Goal: Transaction & Acquisition: Purchase product/service

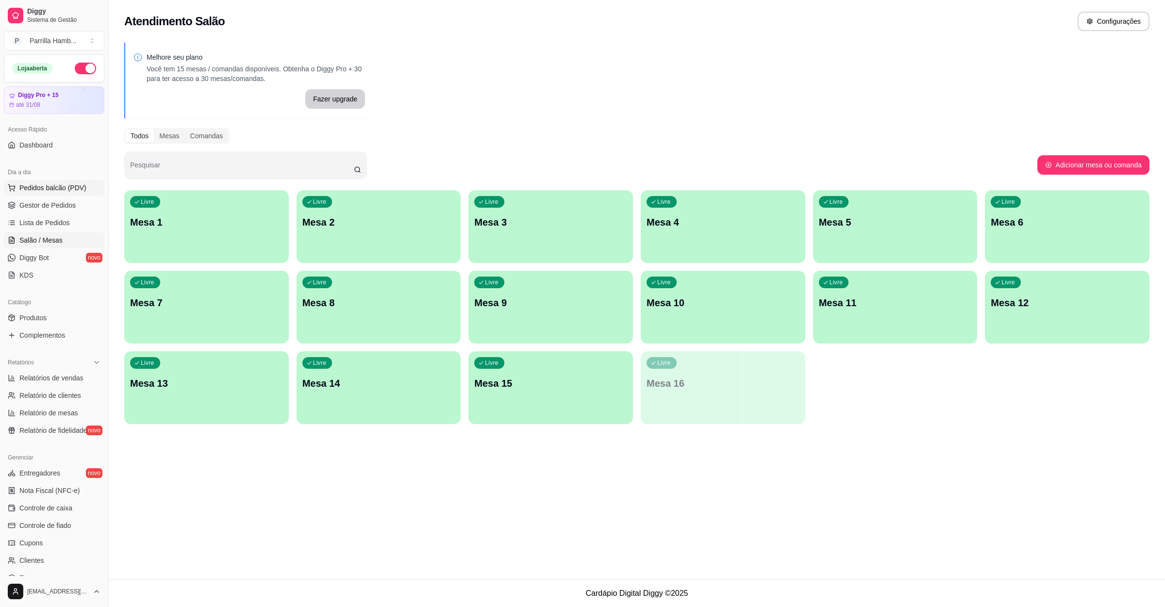
click at [27, 187] on span "Pedidos balcão (PDV)" at bounding box center [52, 188] width 67 height 10
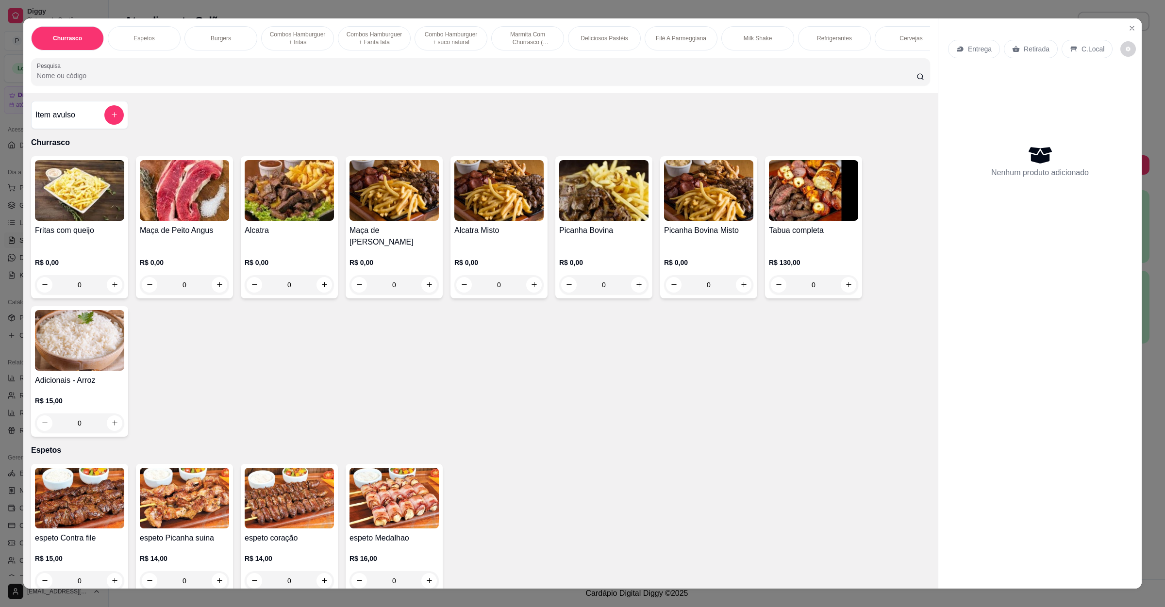
click at [280, 81] on input "Pesquisa" at bounding box center [476, 76] width 879 height 10
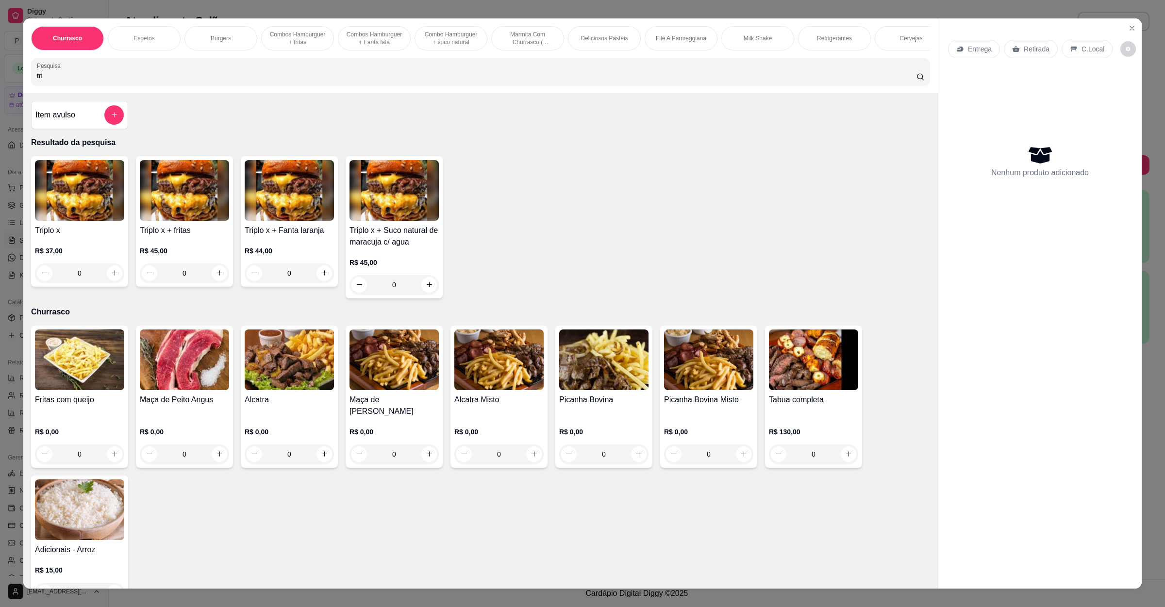
type input "tri"
click at [110, 283] on div "0" at bounding box center [79, 273] width 89 height 19
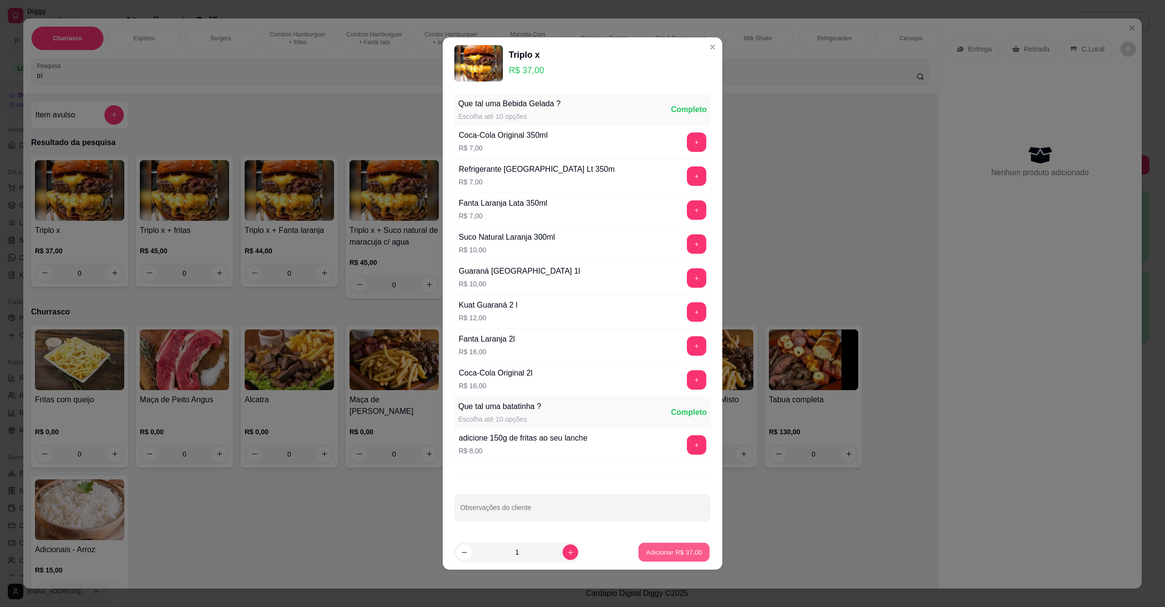
click at [646, 554] on p "Adicionar R$ 37,00" at bounding box center [674, 551] width 56 height 9
type input "1"
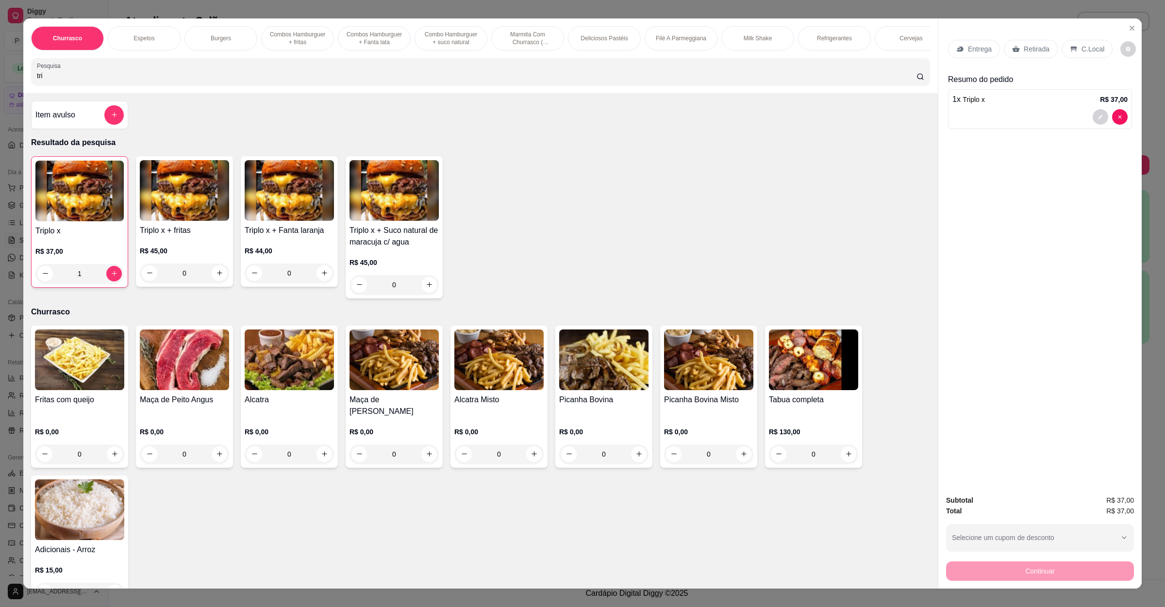
drag, startPoint x: 154, startPoint y: 73, endPoint x: 0, endPoint y: 102, distance: 157.1
click at [0, 102] on div "Churrasco Espetos Burgers Combos [GEOGRAPHIC_DATA] + fritas Combos Hamburguer +…" at bounding box center [582, 303] width 1165 height 607
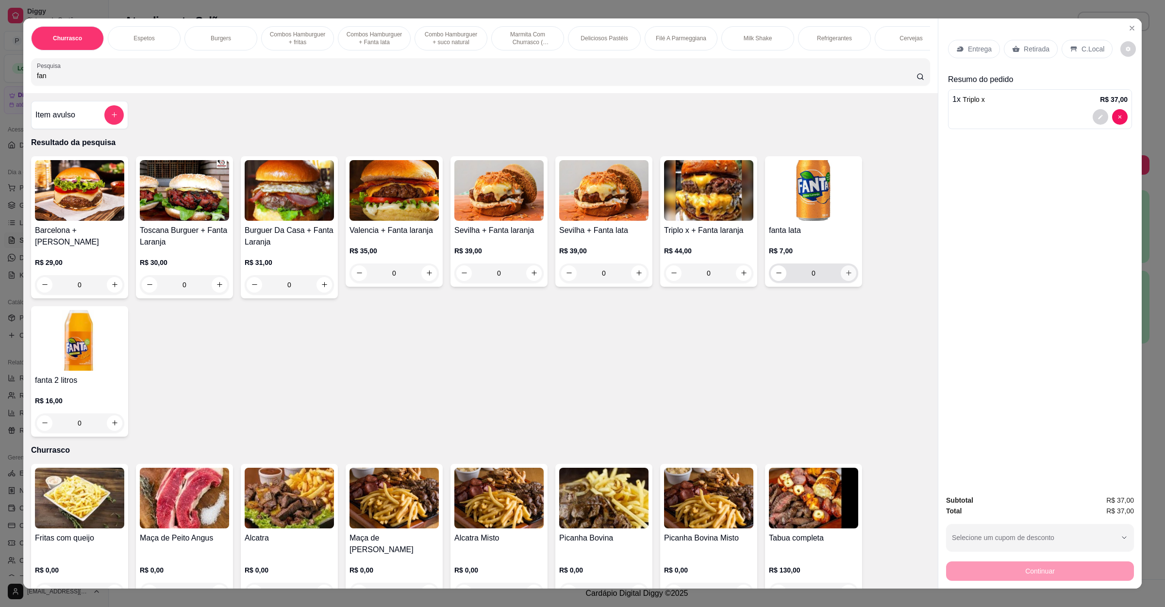
type input "fan"
click at [845, 277] on icon "increase-product-quantity" at bounding box center [848, 272] width 7 height 7
type input "1"
click at [1012, 46] on icon at bounding box center [1016, 49] width 8 height 8
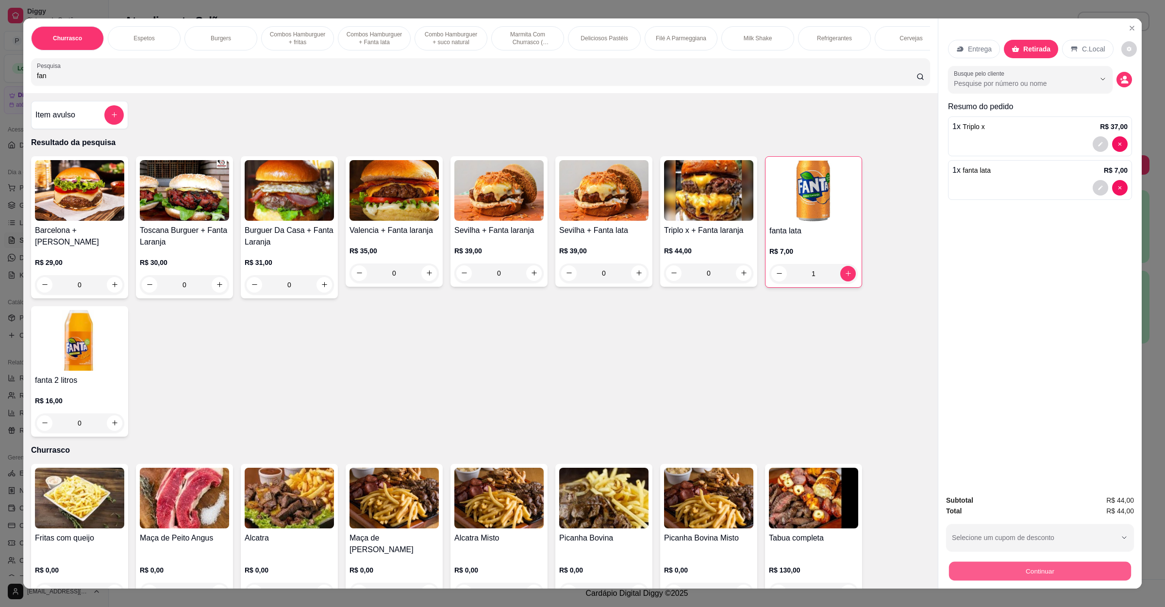
click at [1010, 573] on button "Continuar" at bounding box center [1040, 571] width 182 height 19
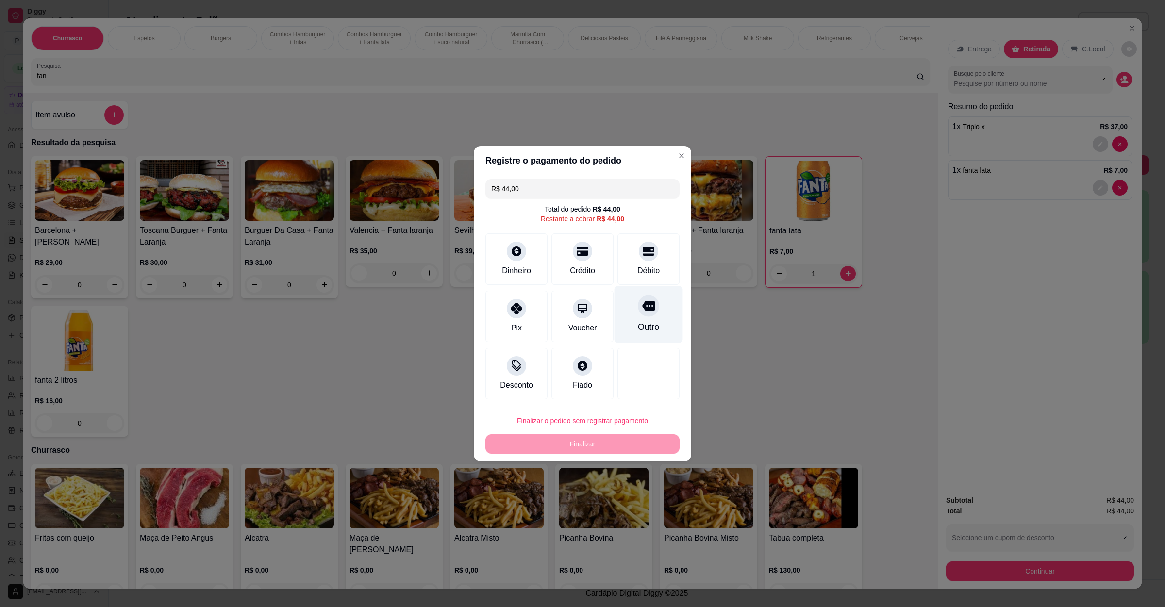
click at [642, 304] on icon at bounding box center [648, 305] width 13 height 13
type input "R$ 0,00"
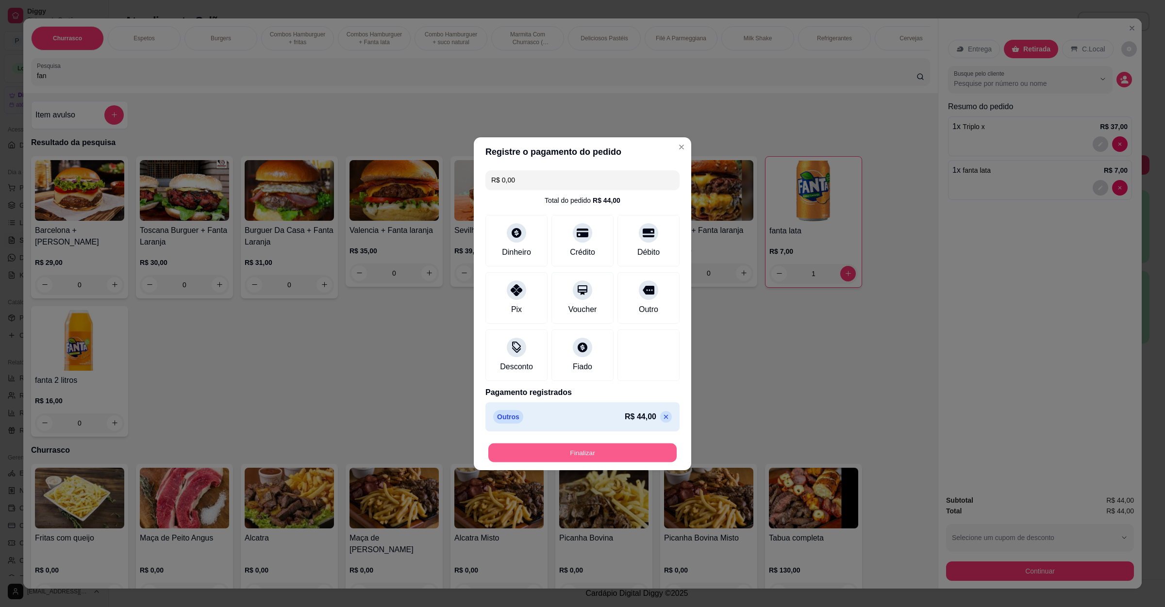
click at [603, 449] on button "Finalizar" at bounding box center [582, 452] width 188 height 19
type input "0"
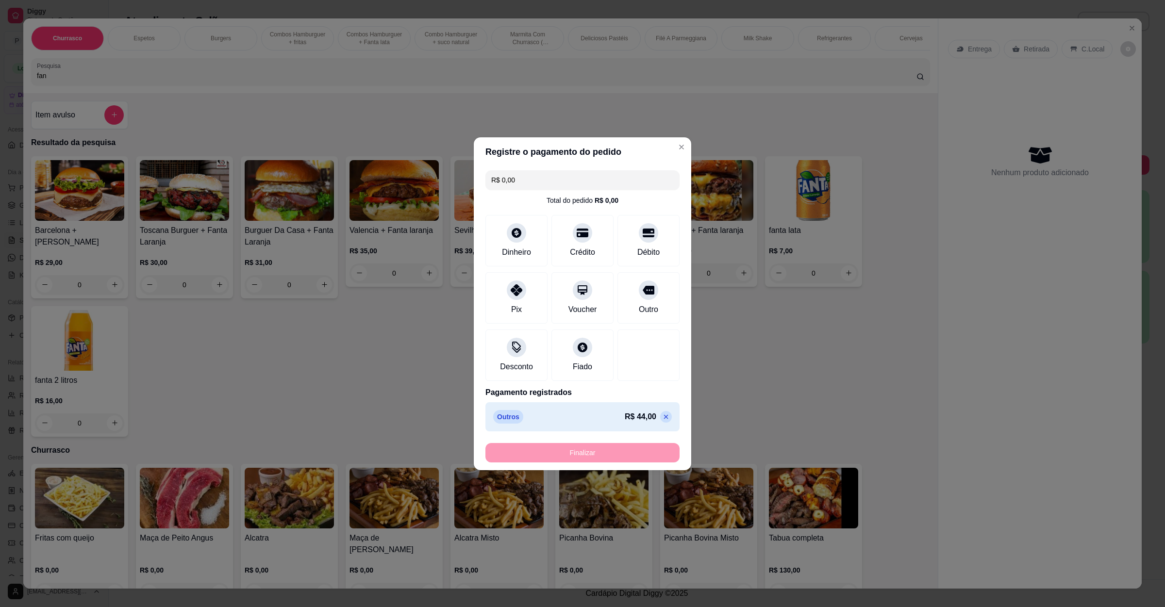
type input "-R$ 44,00"
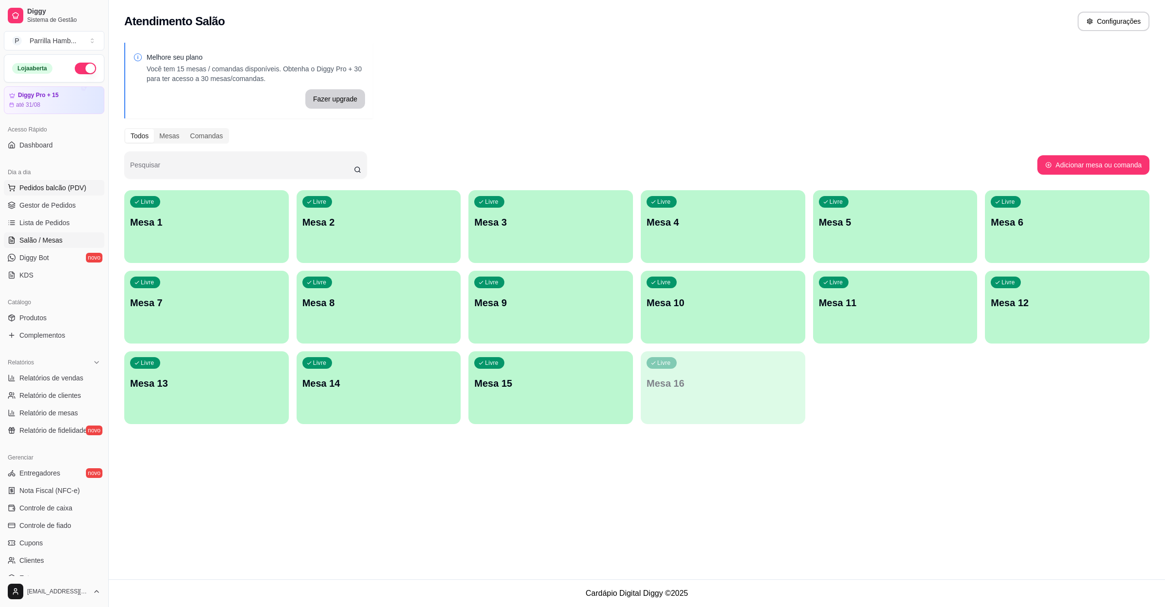
click at [78, 194] on button "Pedidos balcão (PDV)" at bounding box center [54, 188] width 100 height 16
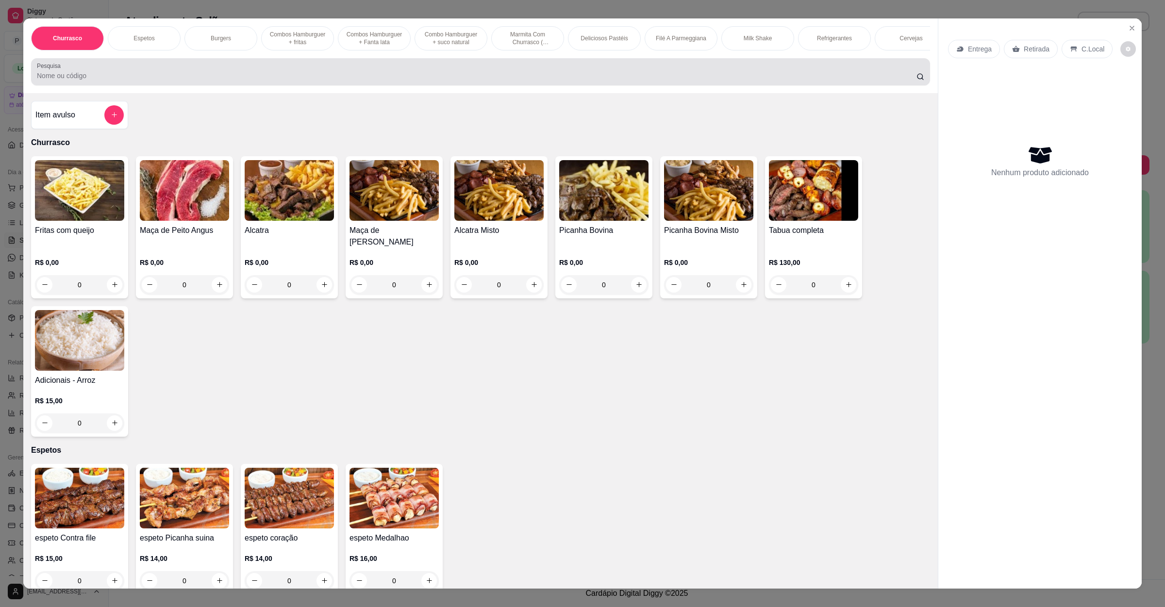
click at [360, 68] on div "Churrasco Espetos Burgers Combos Hamburguer + fritas Combos Hamburguer + Fanta …" at bounding box center [480, 55] width 914 height 75
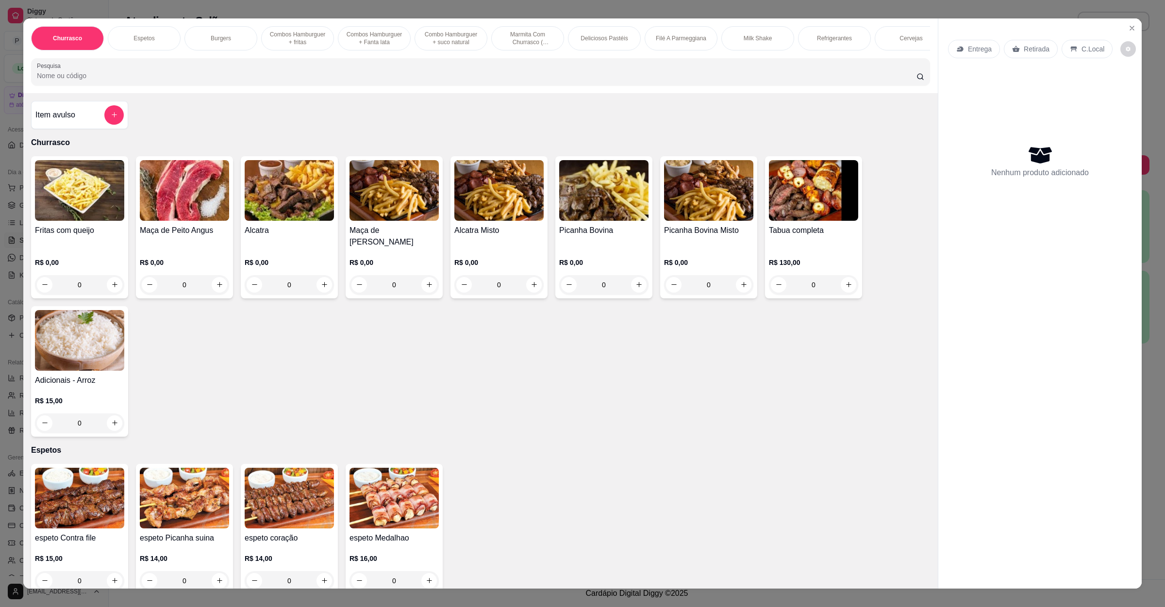
click at [335, 81] on input "Pesquisa" at bounding box center [476, 76] width 879 height 10
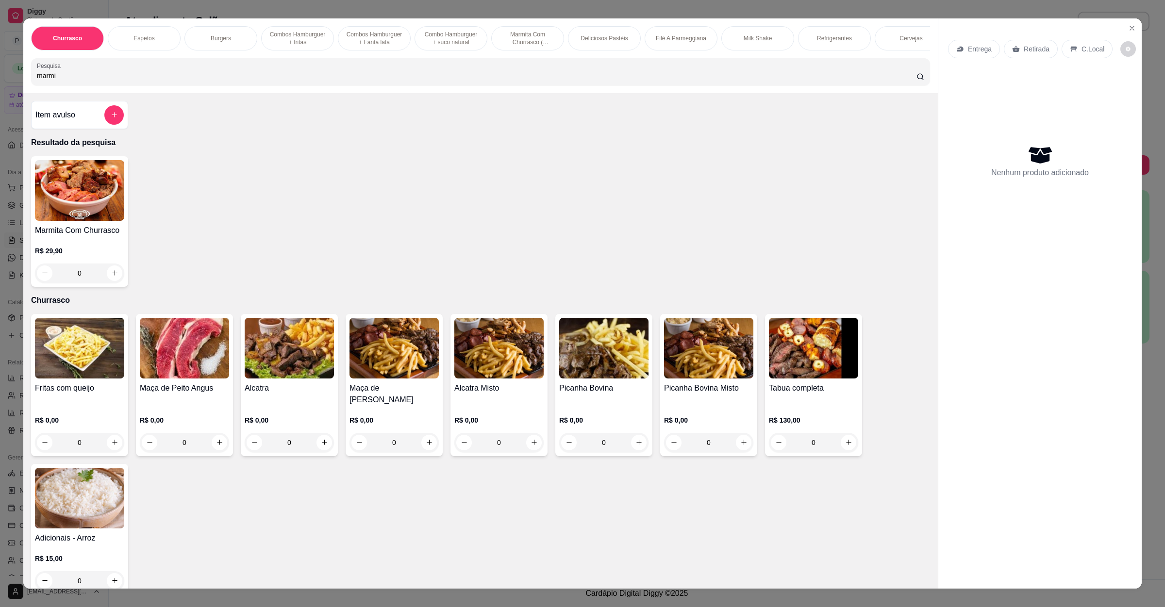
type input "marmi"
click at [89, 221] on img at bounding box center [79, 190] width 89 height 61
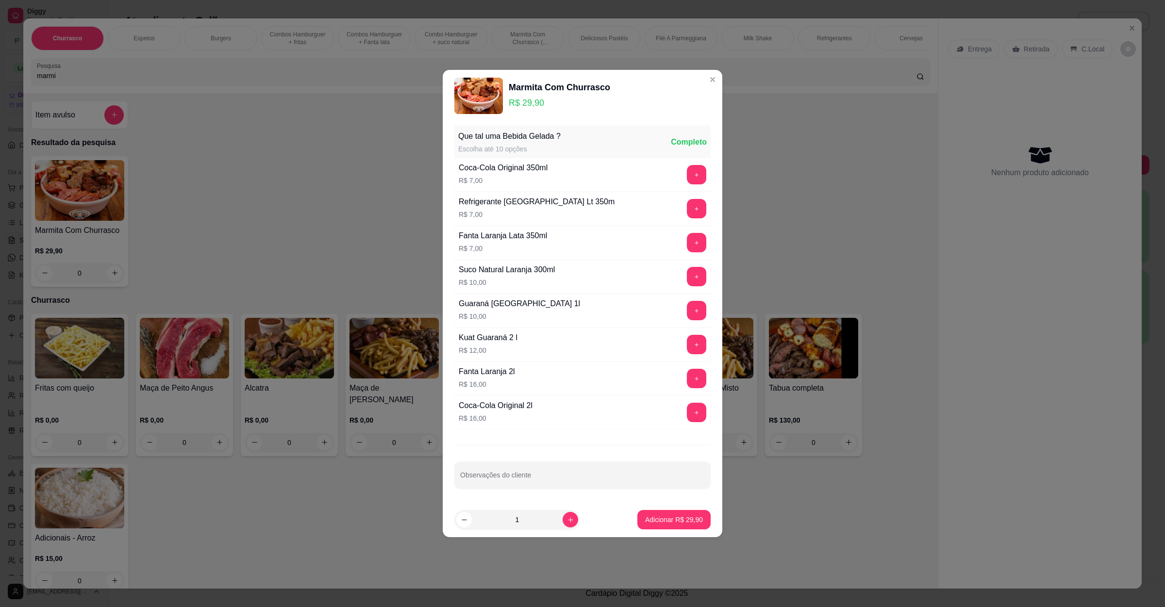
click at [679, 520] on p "Adicionar R$ 29,90" at bounding box center [674, 520] width 58 height 10
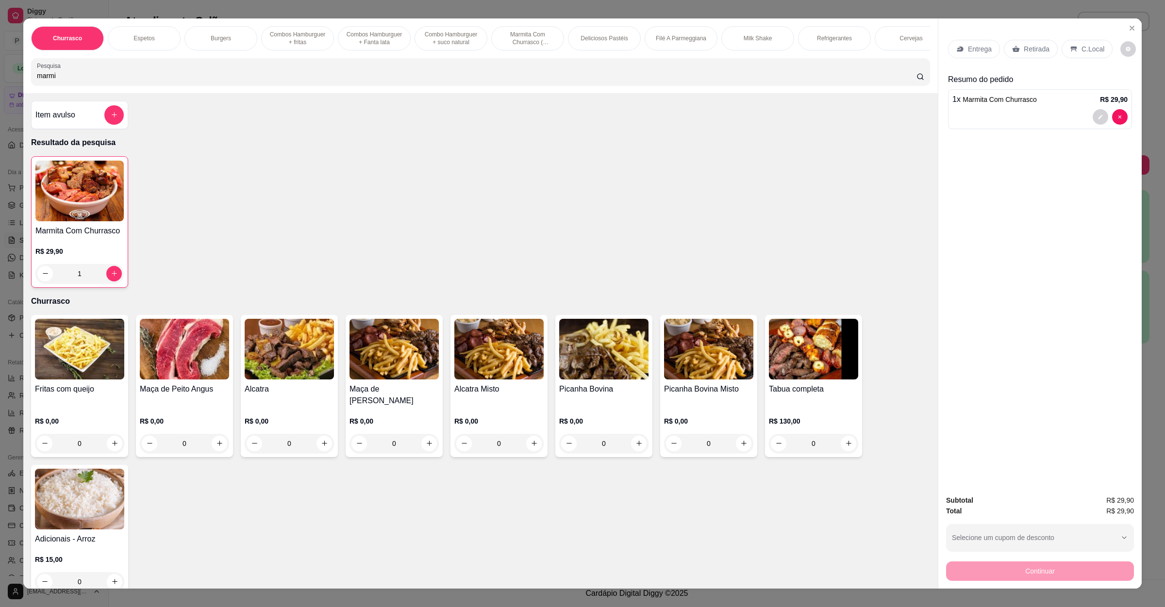
type input "1"
click at [948, 38] on div "Entrega Retirada C.Local" at bounding box center [1040, 49] width 184 height 34
click at [968, 45] on p "Entrega" at bounding box center [980, 49] width 24 height 10
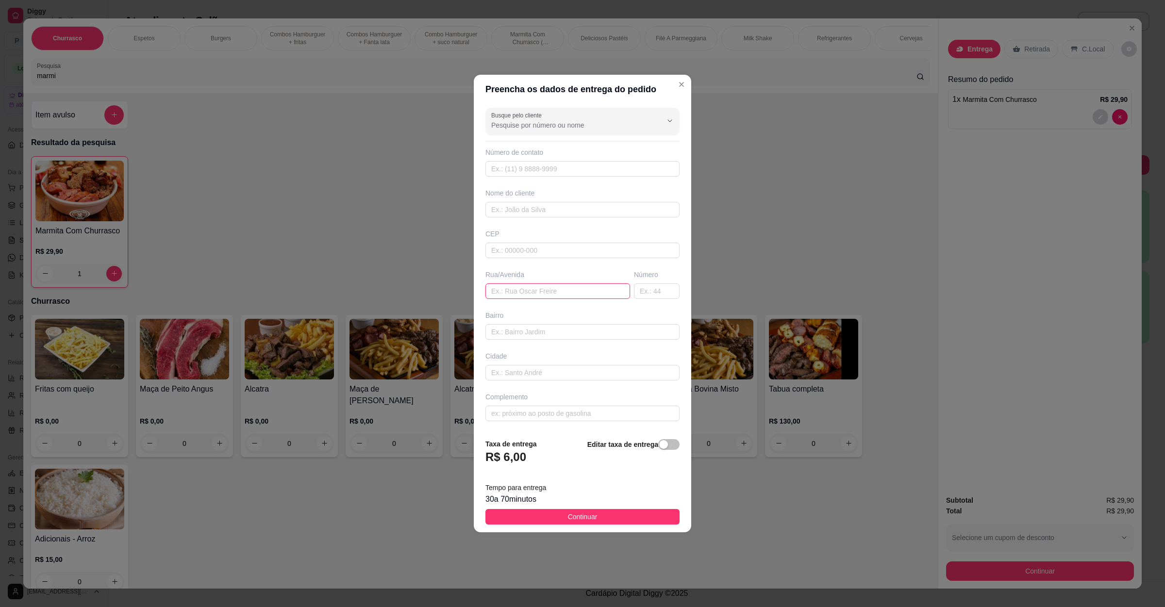
click at [537, 288] on input "text" at bounding box center [557, 291] width 145 height 16
paste input "[STREET_ADDRESS]"
type input "[STREET_ADDRESS]"
click at [601, 512] on button "Continuar" at bounding box center [582, 517] width 194 height 16
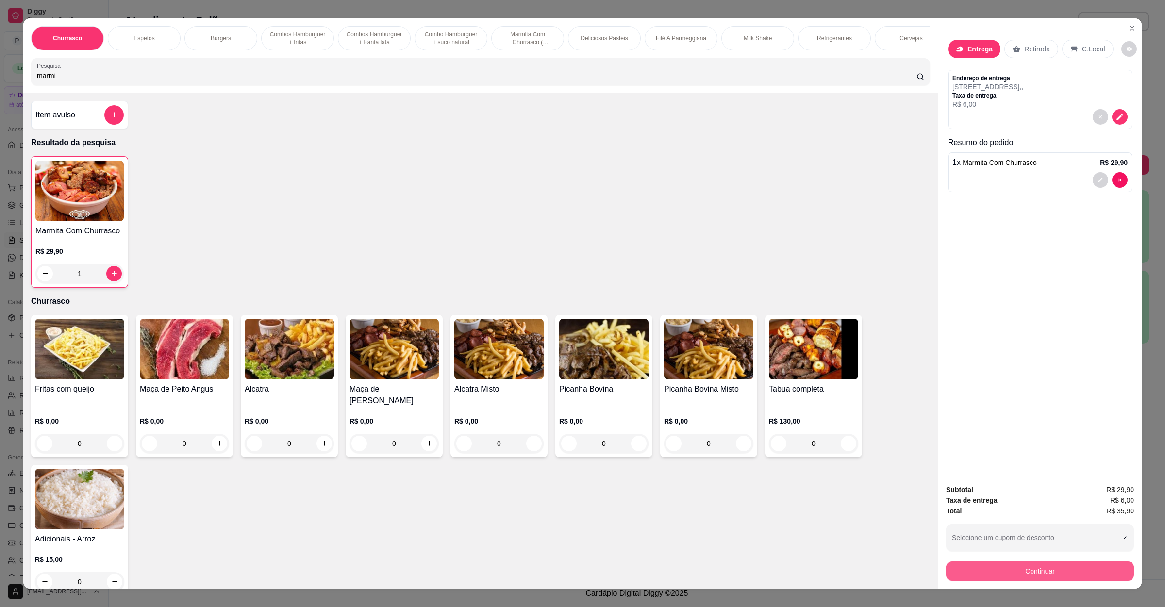
click at [1026, 574] on button "Continuar" at bounding box center [1040, 571] width 188 height 19
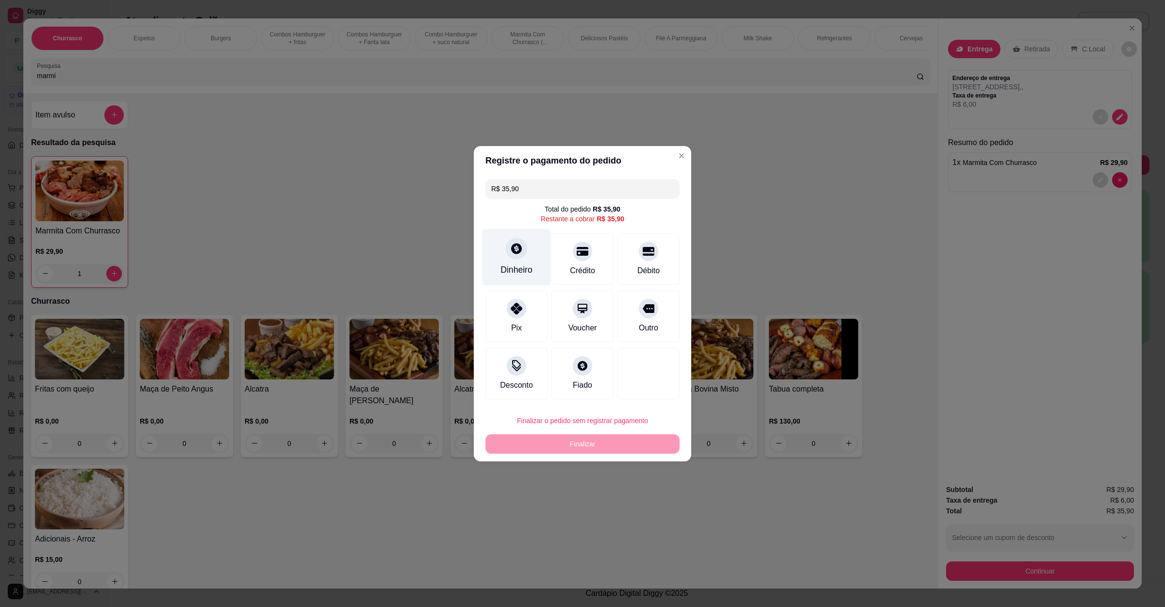
click at [519, 263] on div "Dinheiro" at bounding box center [516, 257] width 68 height 57
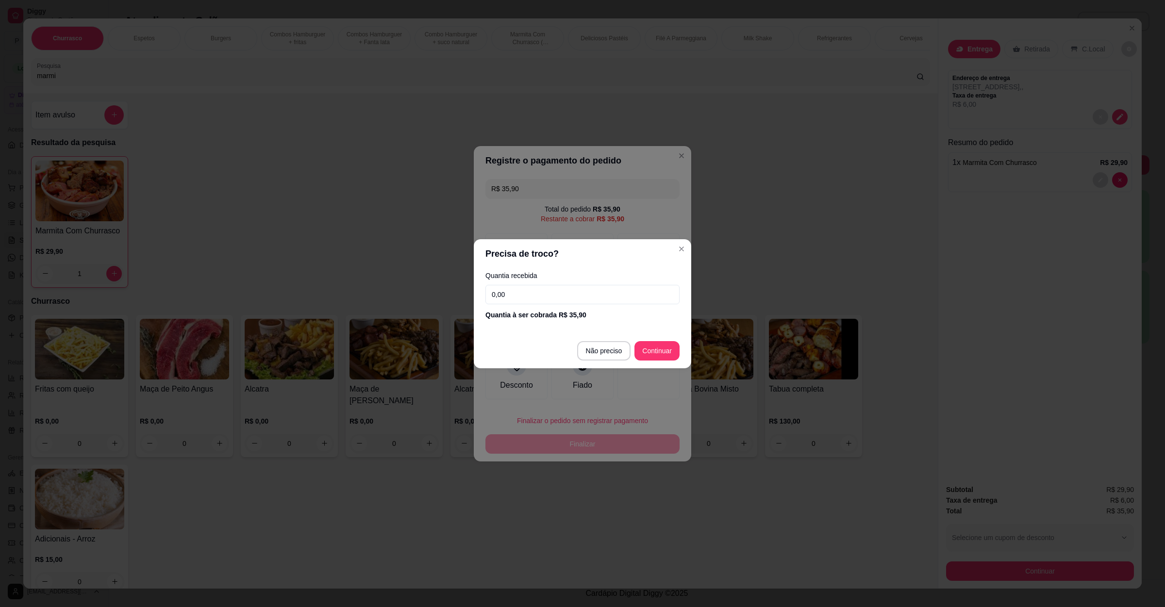
click at [578, 299] on input "0,00" at bounding box center [582, 294] width 194 height 19
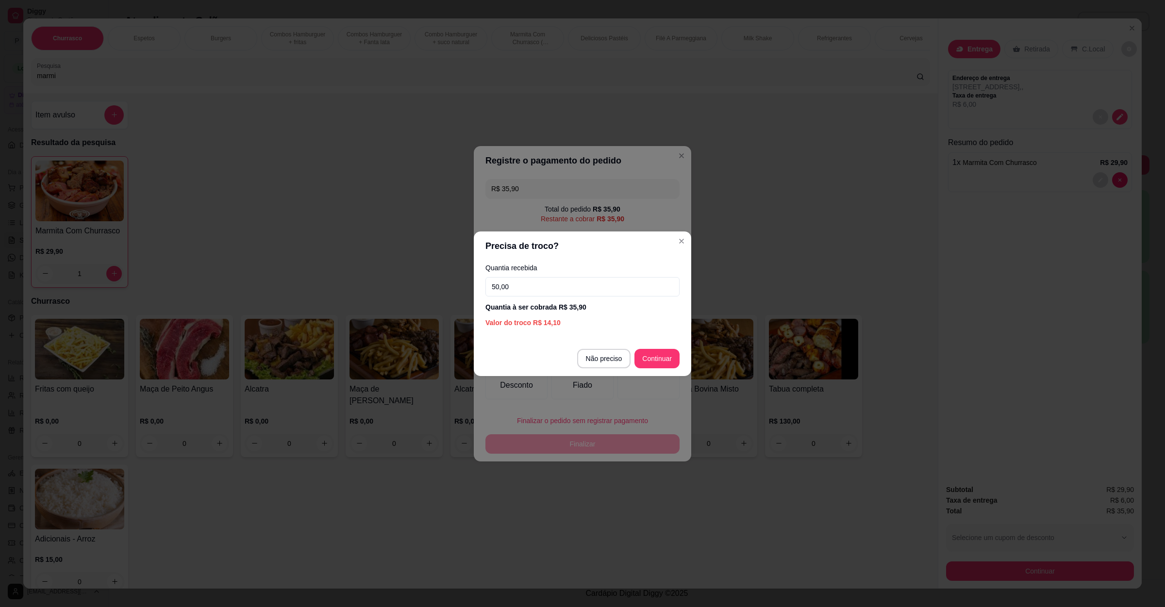
type input "50,00"
type input "R$ 0,00"
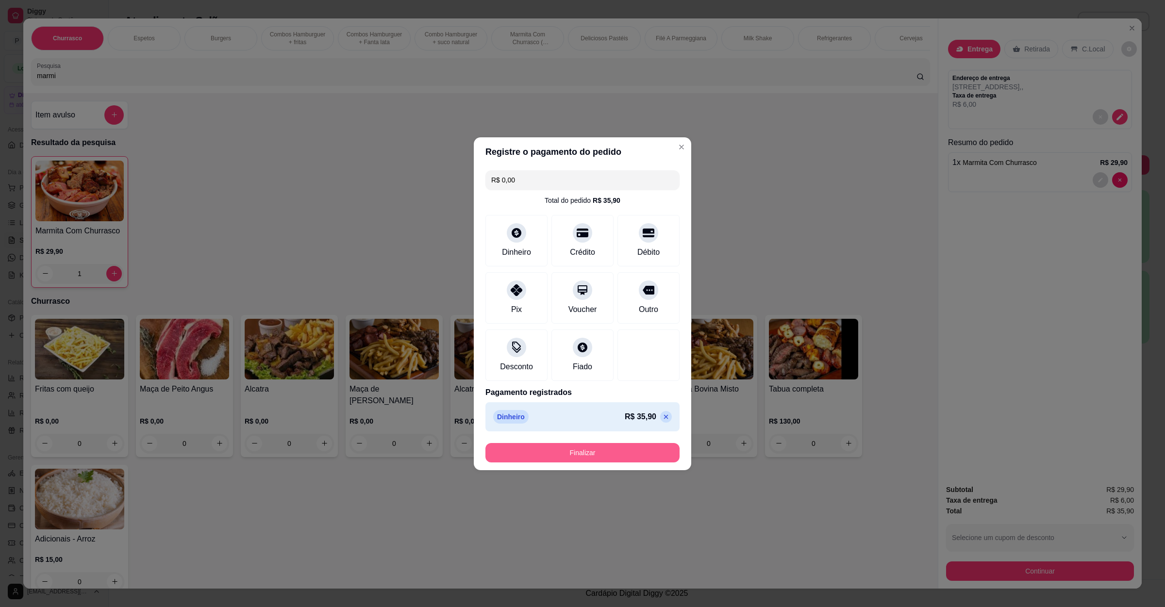
click at [595, 450] on button "Finalizar" at bounding box center [582, 452] width 194 height 19
type input "0"
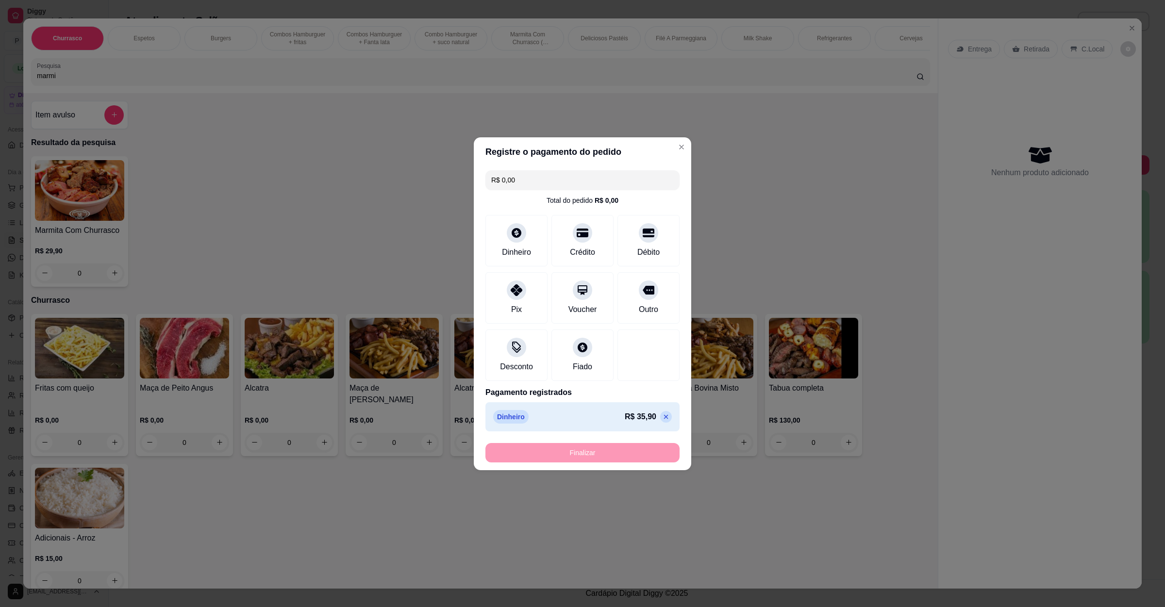
type input "-R$ 35,90"
